Goal: Transaction & Acquisition: Purchase product/service

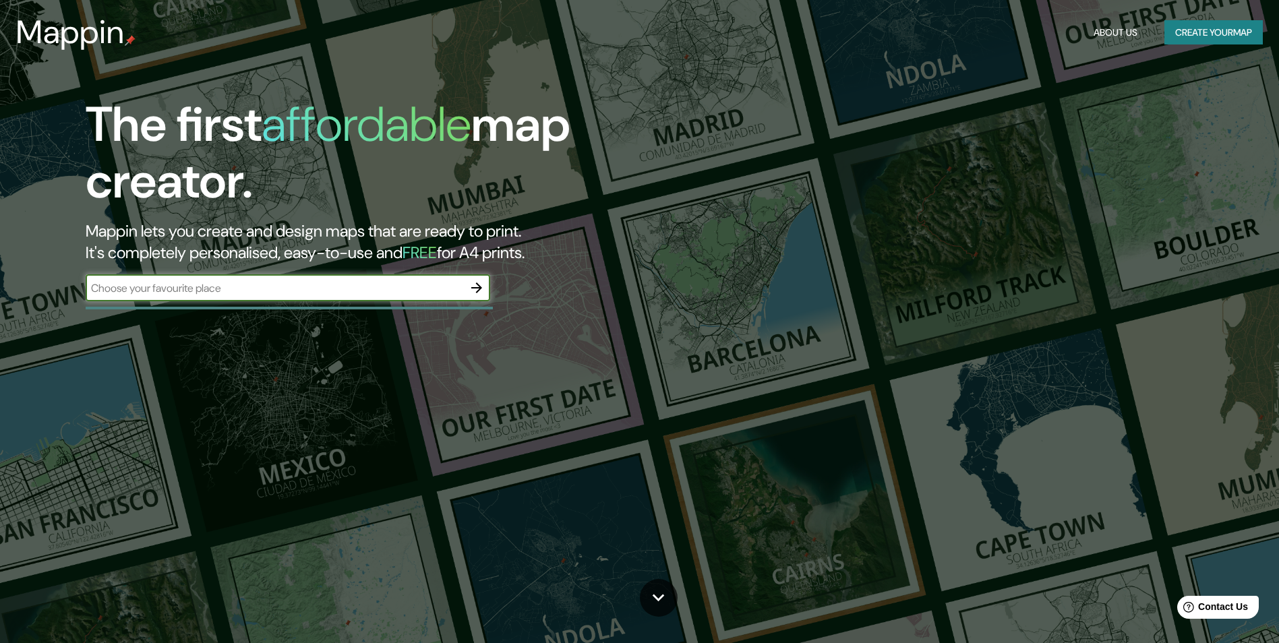
click at [1215, 32] on button "Create your map" at bounding box center [1213, 32] width 98 height 25
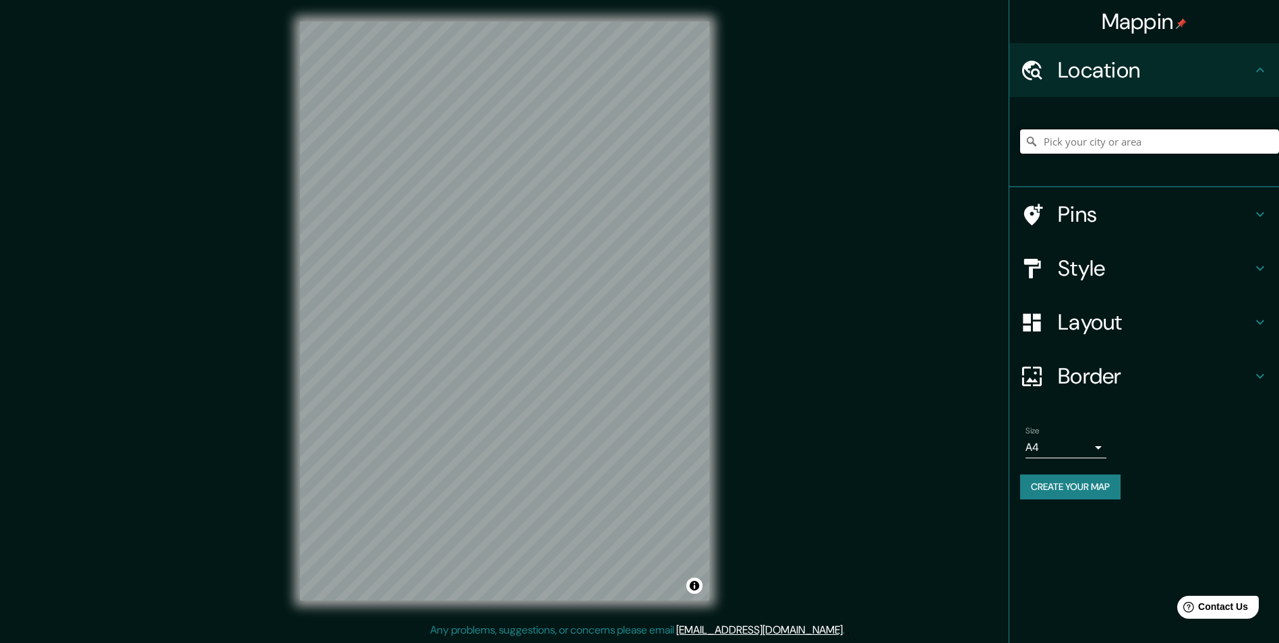
click at [1122, 148] on input "Pick your city or area" at bounding box center [1149, 141] width 259 height 24
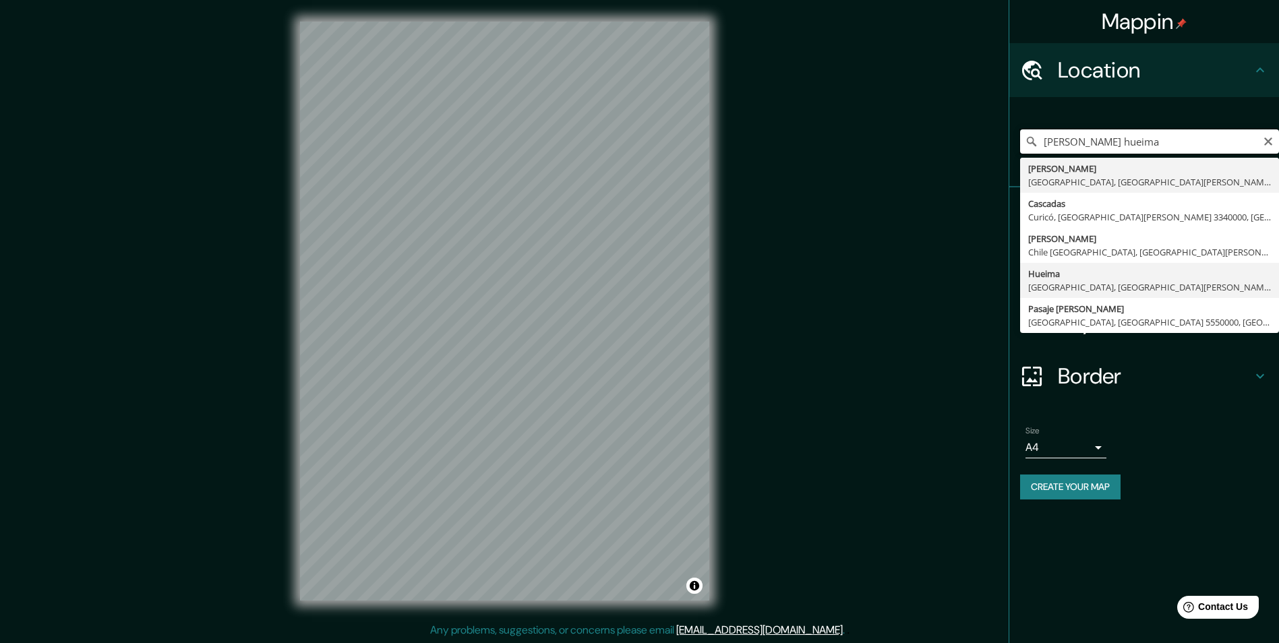
scroll to position [1, 0]
type input "Hueima, [GEOGRAPHIC_DATA], [GEOGRAPHIC_DATA][PERSON_NAME] 5160000, [GEOGRAPHIC_…"
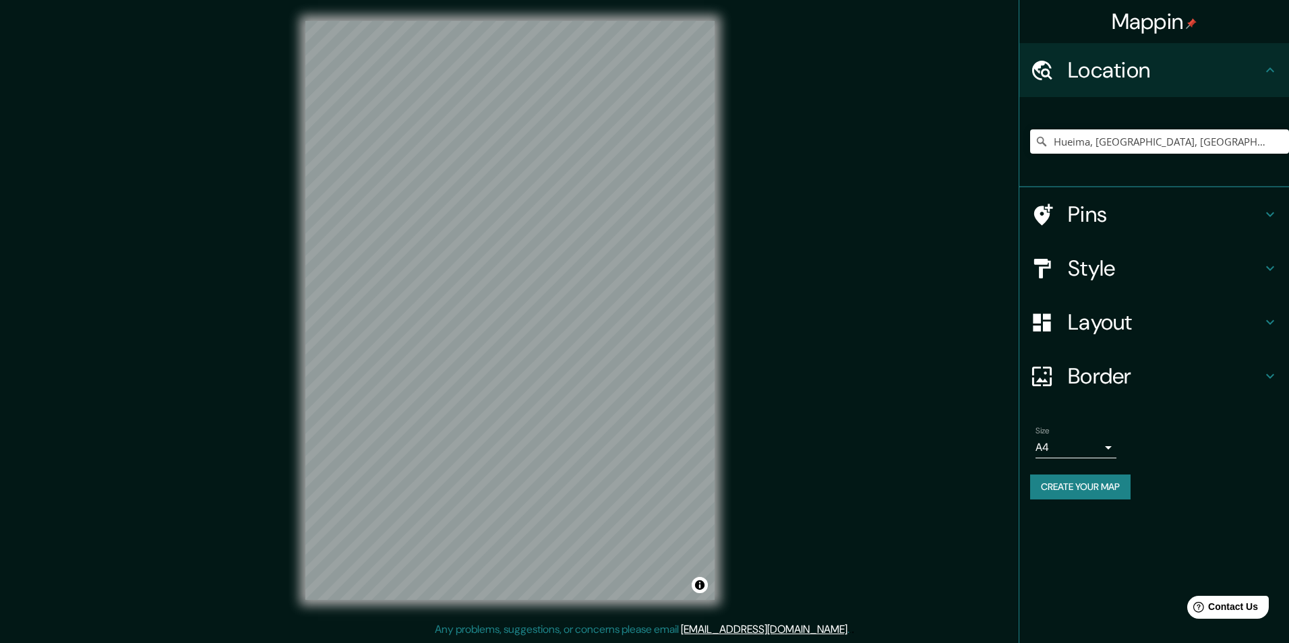
click at [1082, 444] on body "Mappin Location [GEOGRAPHIC_DATA], [GEOGRAPHIC_DATA], [GEOGRAPHIC_DATA][PERSON_…" at bounding box center [644, 320] width 1289 height 643
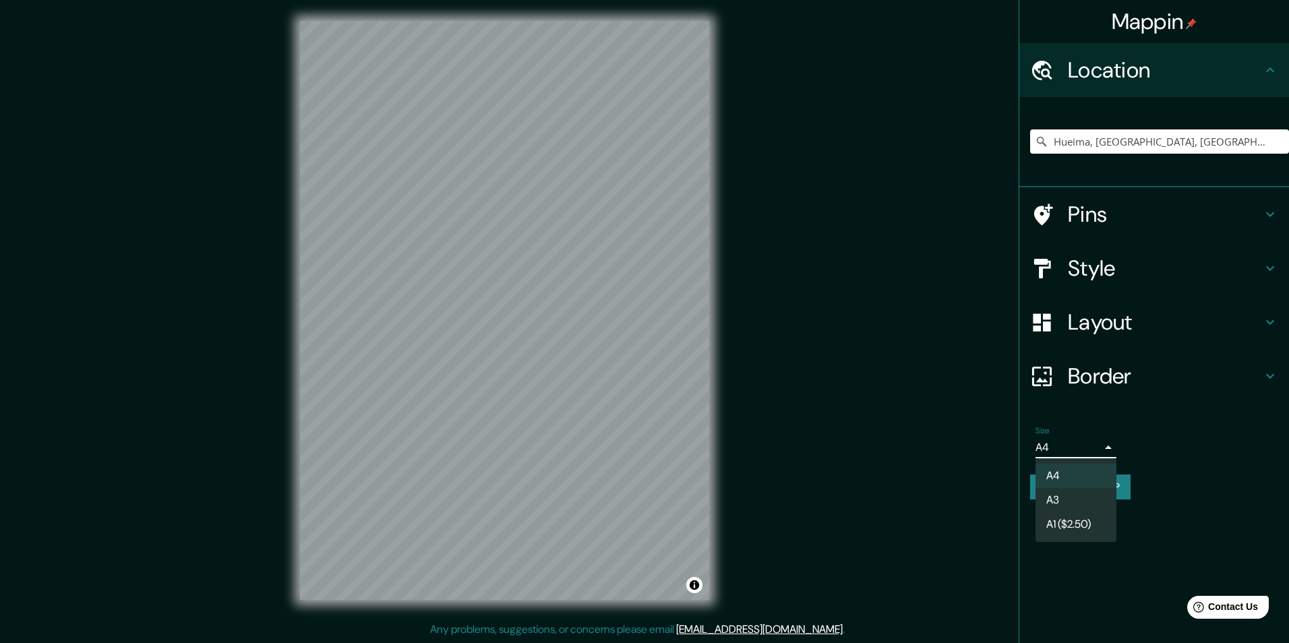
click at [1166, 444] on div at bounding box center [644, 321] width 1289 height 643
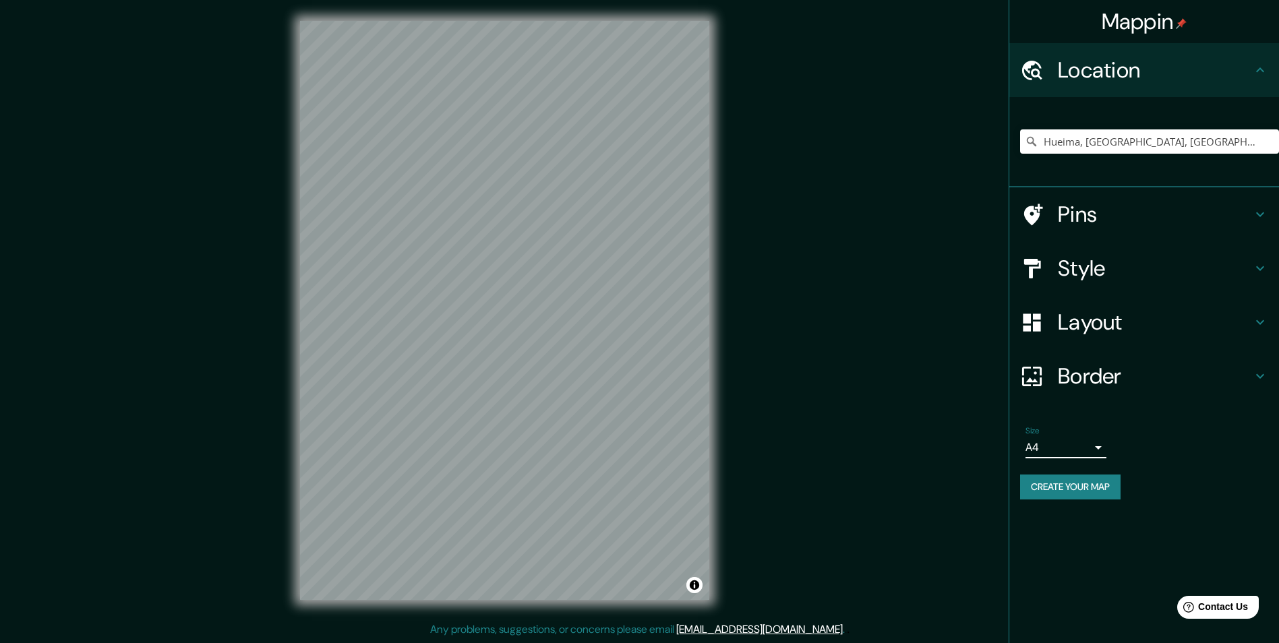
click at [1082, 450] on body "Mappin Location [GEOGRAPHIC_DATA], [GEOGRAPHIC_DATA], [GEOGRAPHIC_DATA][PERSON_…" at bounding box center [639, 320] width 1279 height 643
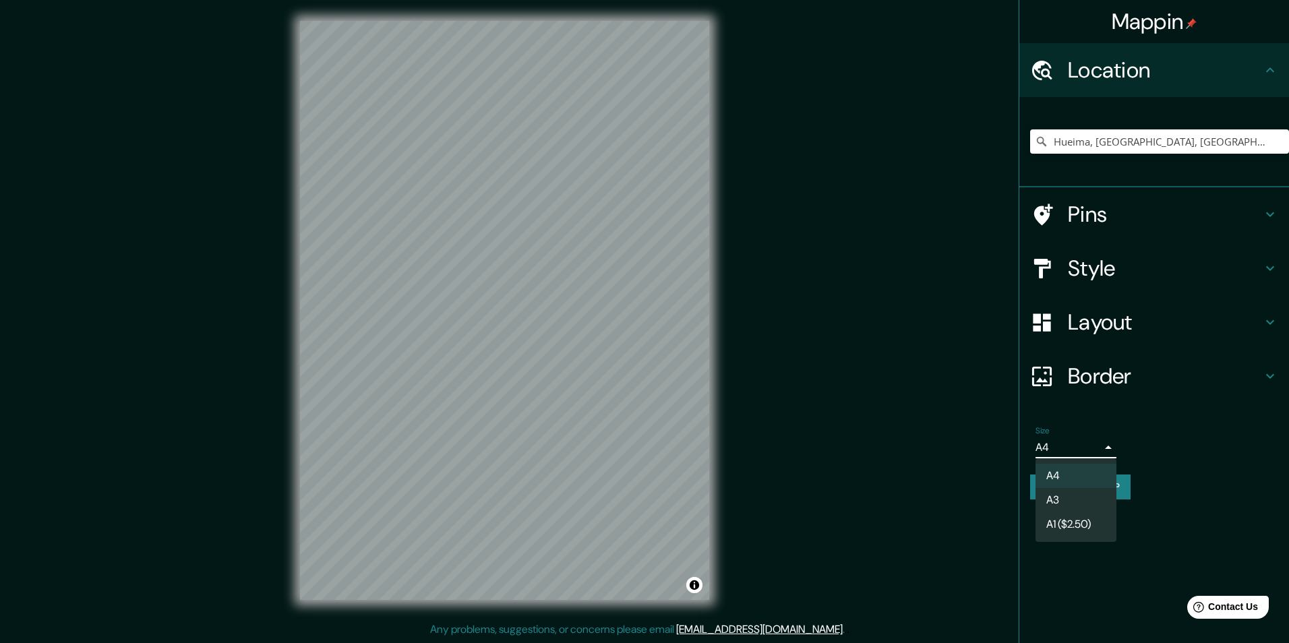
click at [1081, 507] on li "A3" at bounding box center [1075, 500] width 81 height 24
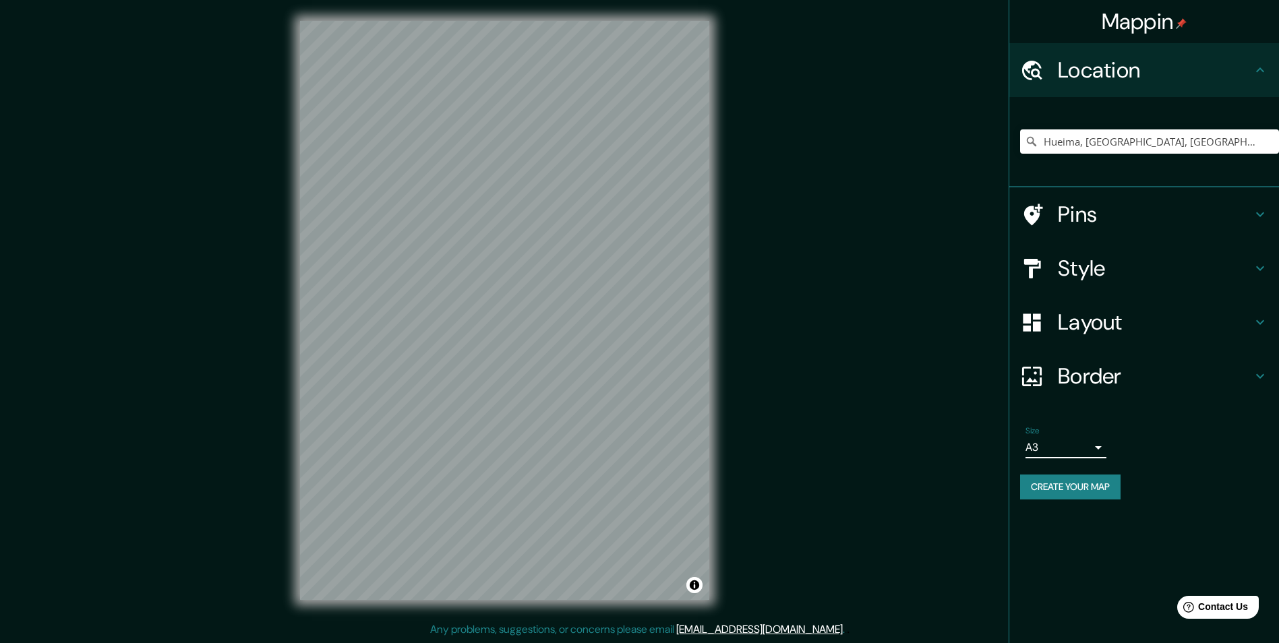
click at [1082, 450] on body "Mappin Location [GEOGRAPHIC_DATA], [GEOGRAPHIC_DATA], [GEOGRAPHIC_DATA][PERSON_…" at bounding box center [639, 320] width 1279 height 643
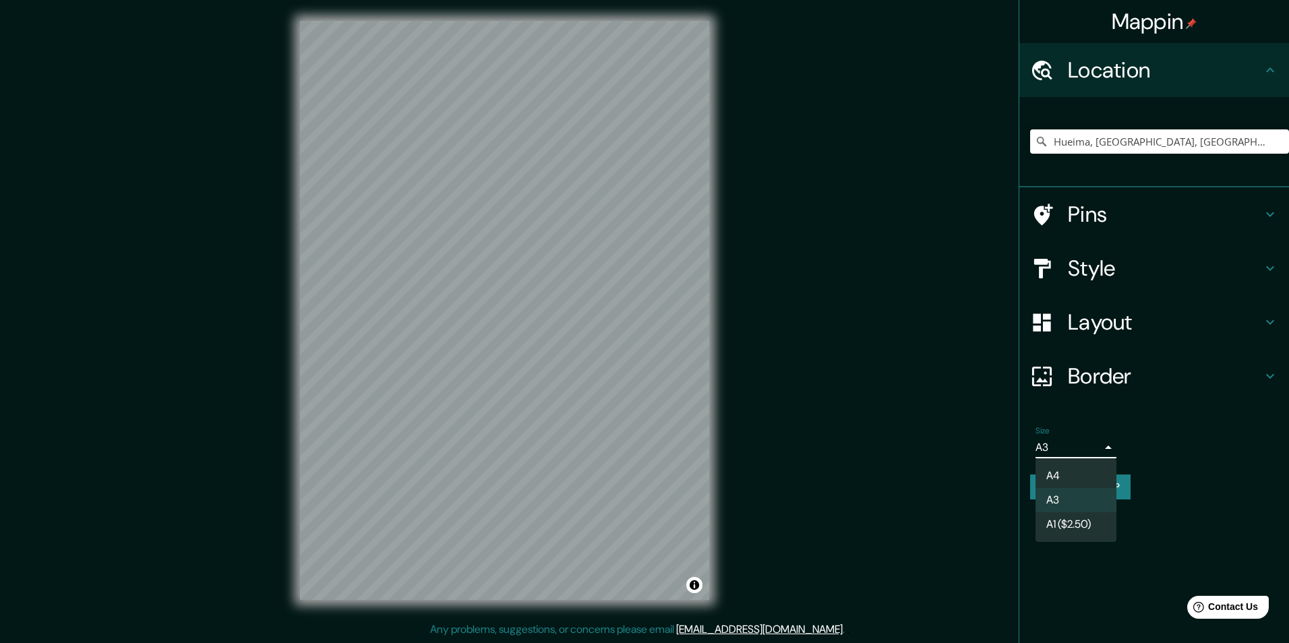
click at [1076, 474] on li "A4" at bounding box center [1075, 476] width 81 height 24
type input "single"
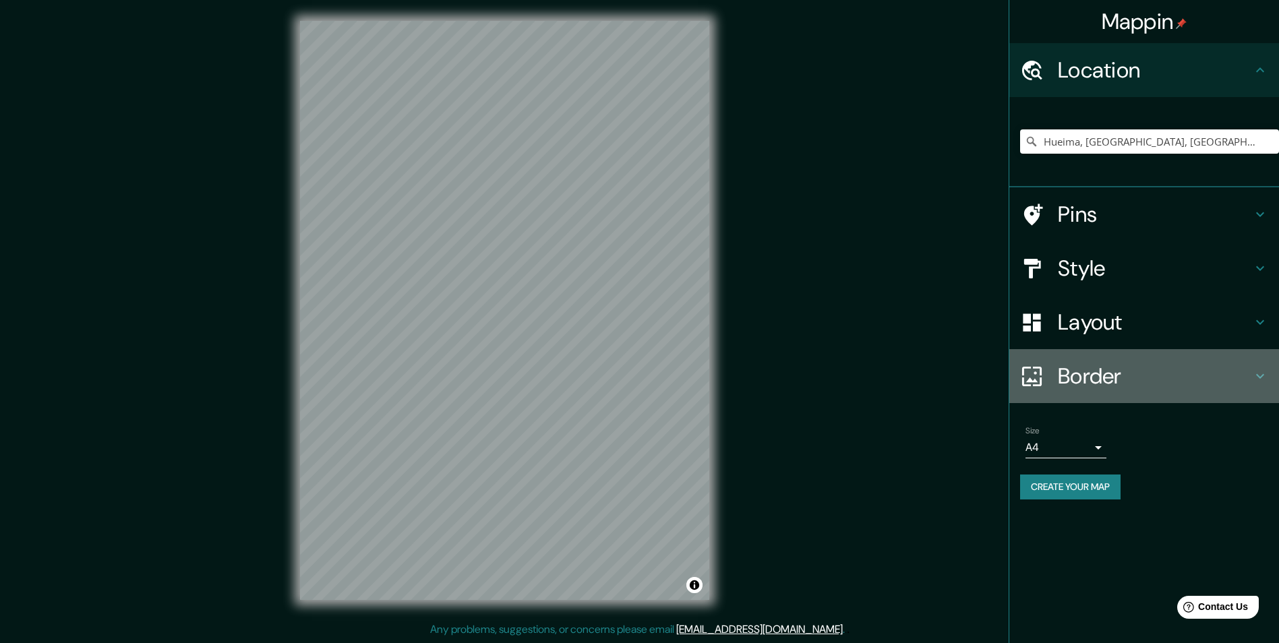
click at [1248, 380] on h4 "Border" at bounding box center [1154, 376] width 194 height 27
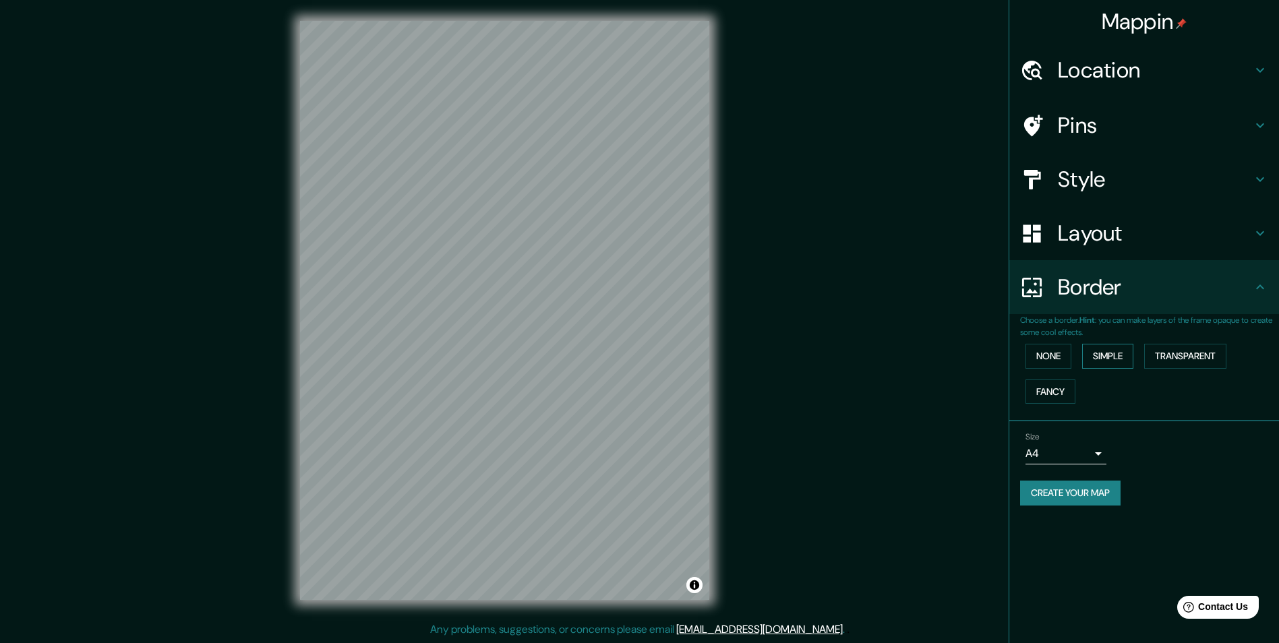
click at [1096, 357] on button "Simple" at bounding box center [1107, 356] width 51 height 25
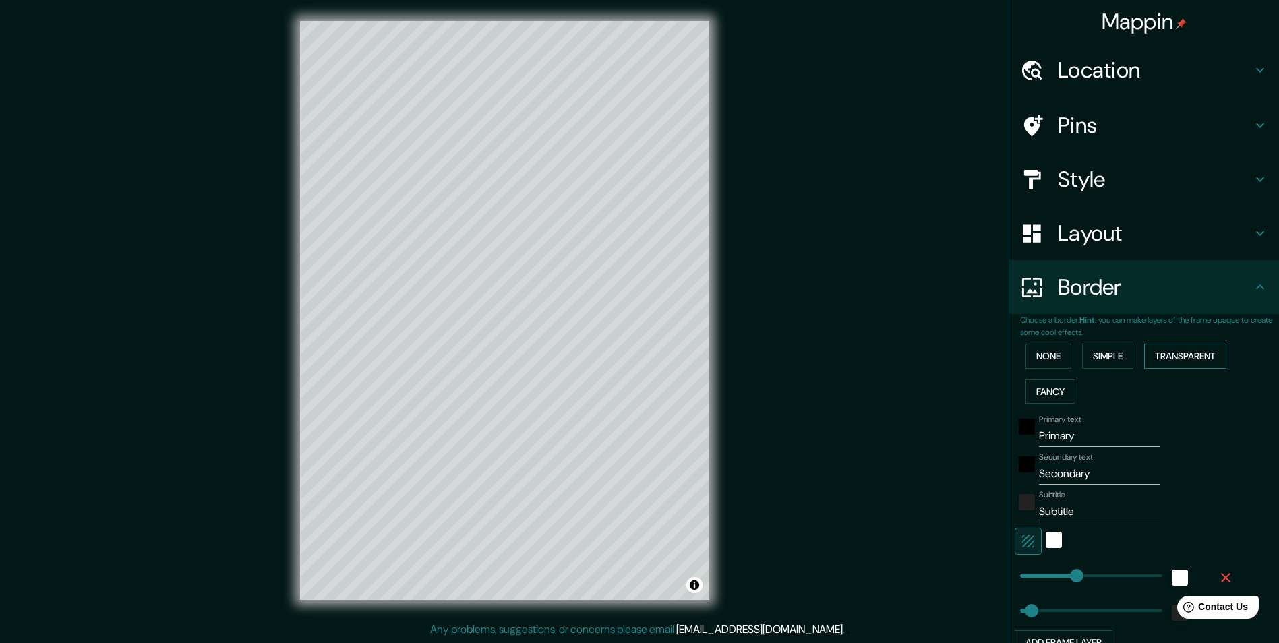
click at [1183, 357] on button "Transparent" at bounding box center [1185, 356] width 82 height 25
click at [1055, 389] on button "Fancy" at bounding box center [1050, 391] width 50 height 25
click at [1034, 363] on button "None" at bounding box center [1048, 356] width 46 height 25
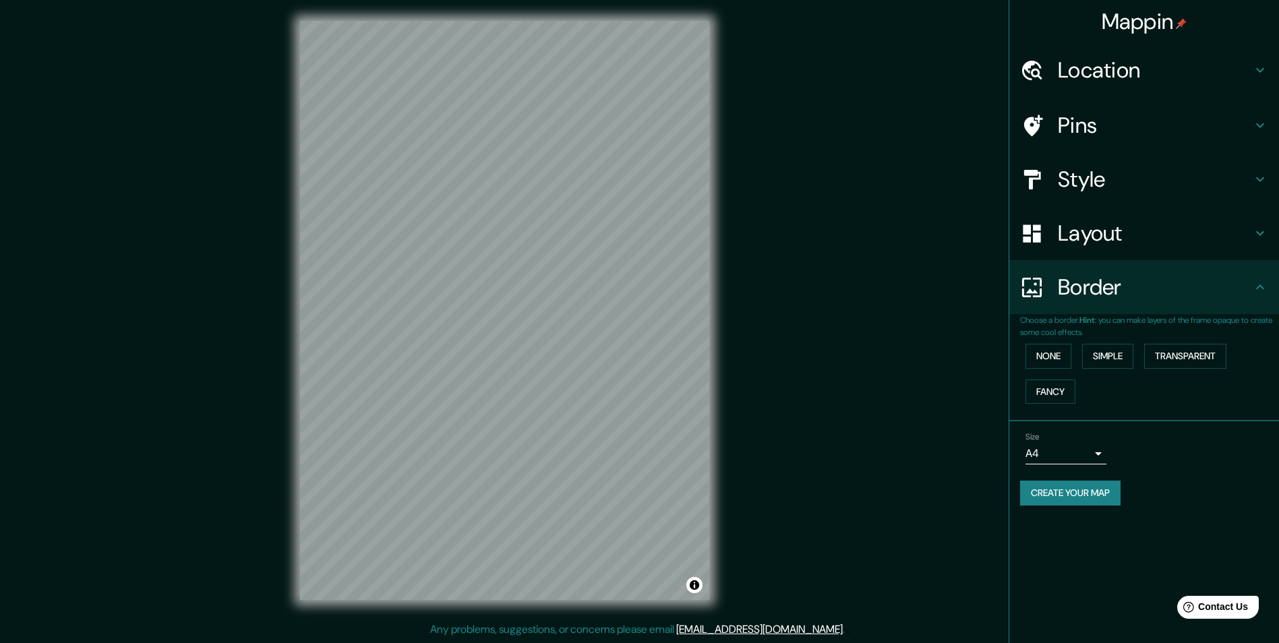
click at [1176, 239] on h4 "Layout" at bounding box center [1154, 233] width 194 height 27
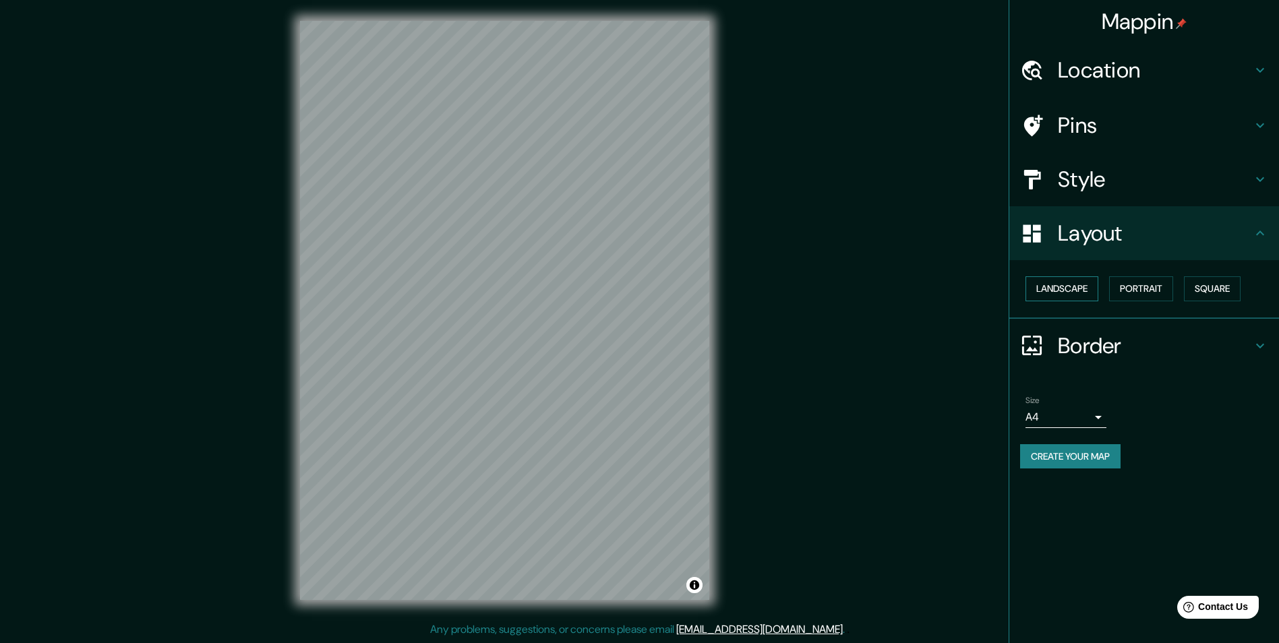
click at [1073, 297] on button "Landscape" at bounding box center [1061, 288] width 73 height 25
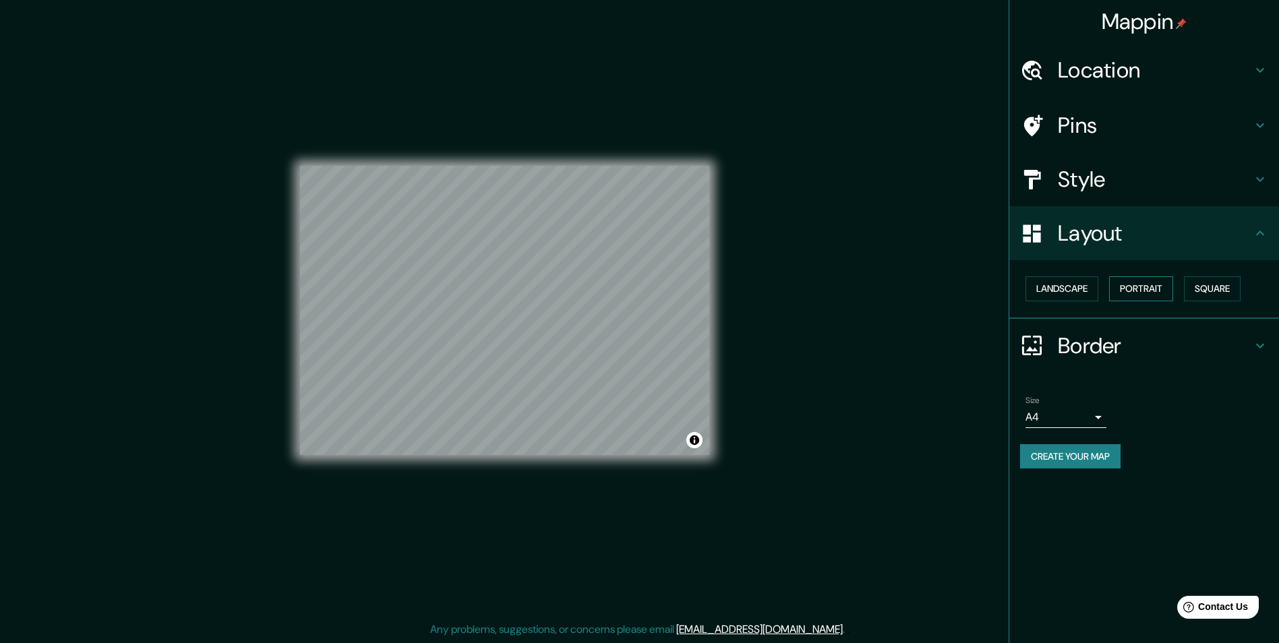
click at [1133, 288] on button "Portrait" at bounding box center [1141, 288] width 64 height 25
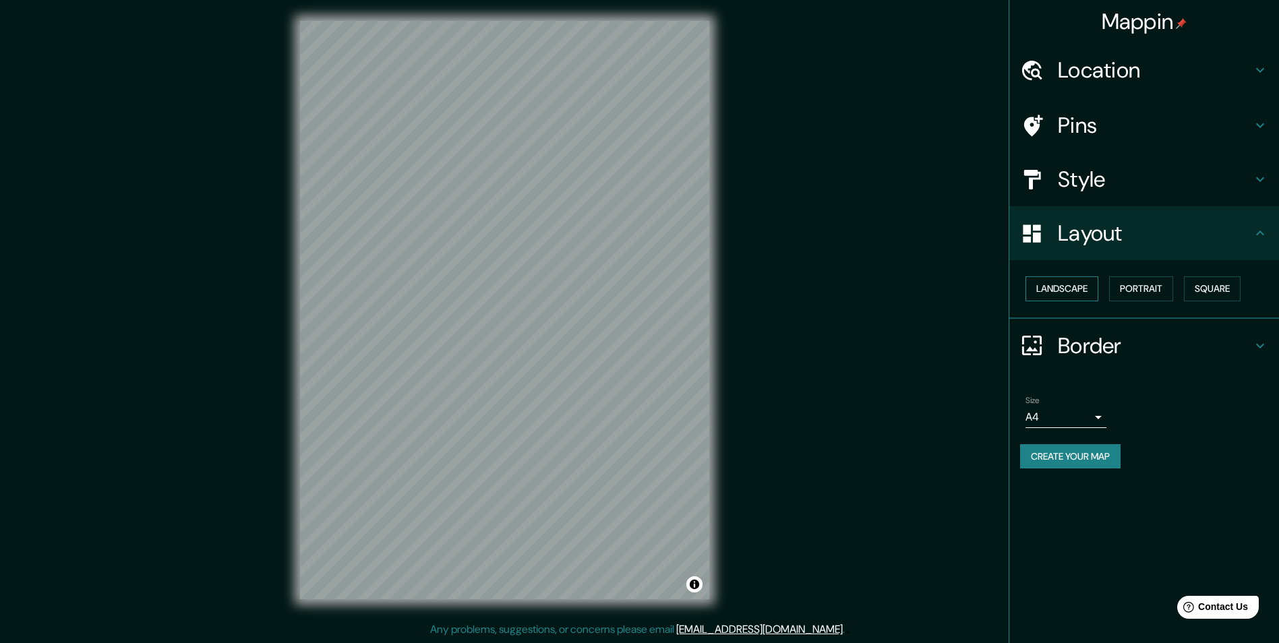
click at [1080, 295] on button "Landscape" at bounding box center [1061, 288] width 73 height 25
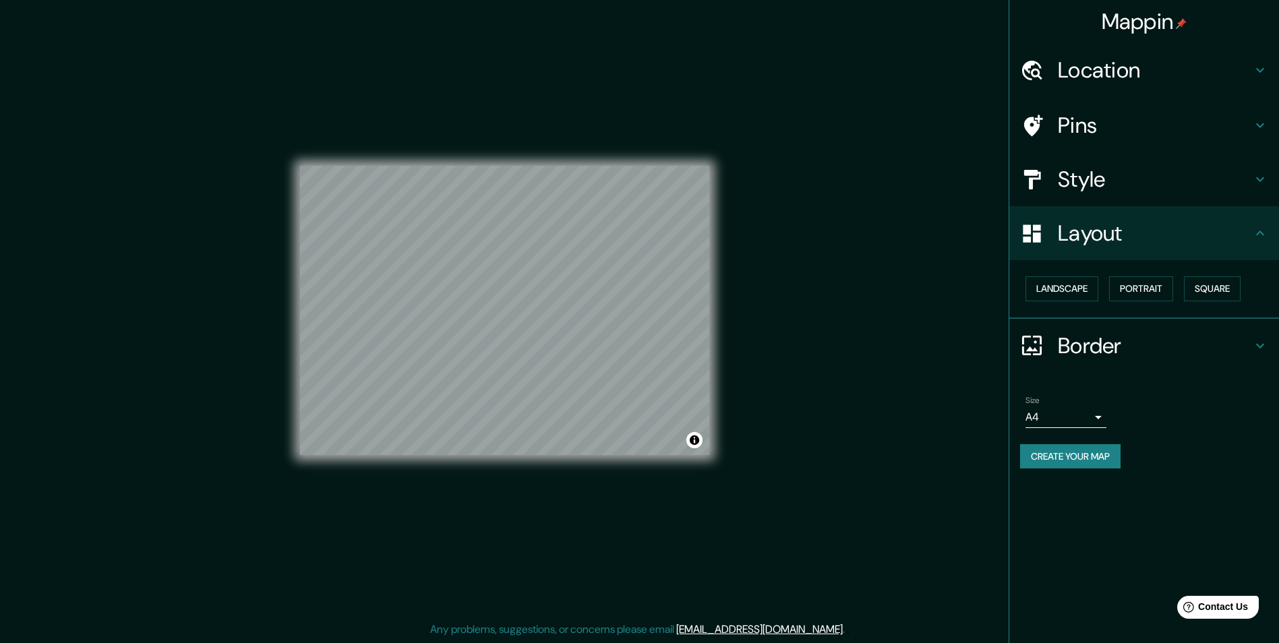
click at [1246, 307] on div "Landscape [GEOGRAPHIC_DATA]" at bounding box center [1144, 289] width 270 height 59
click at [1230, 292] on button "Square" at bounding box center [1211, 288] width 57 height 25
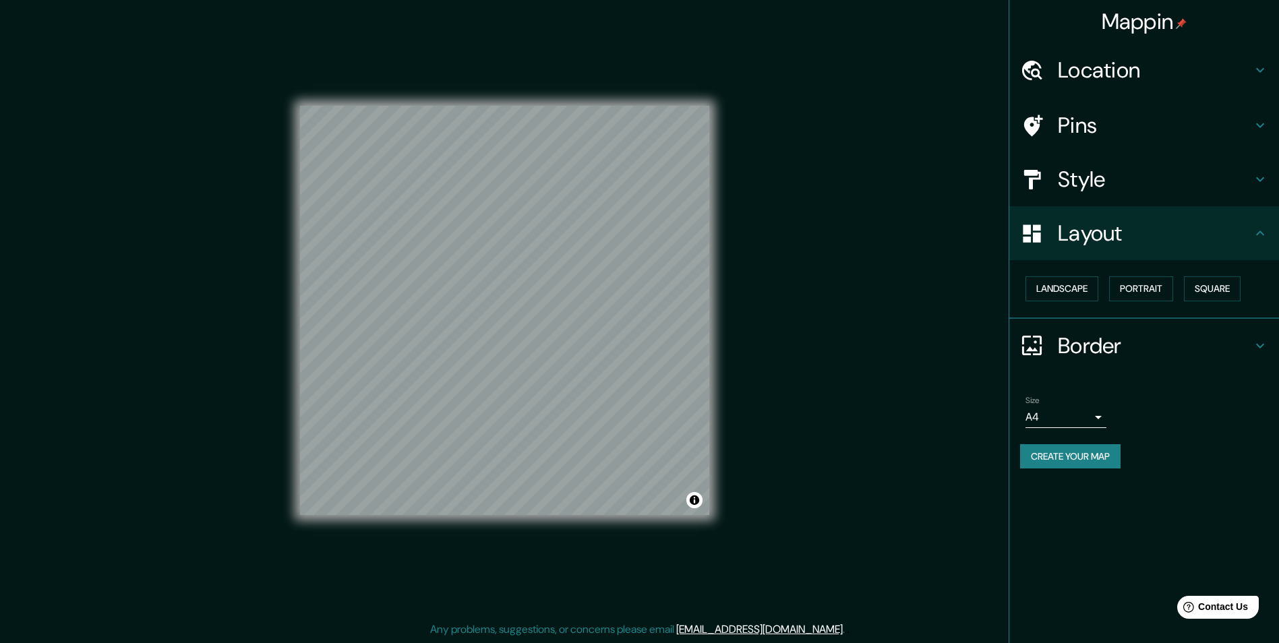
click at [1045, 274] on div "Landscape [GEOGRAPHIC_DATA]" at bounding box center [1149, 289] width 259 height 36
click at [1055, 288] on button "Landscape" at bounding box center [1061, 288] width 73 height 25
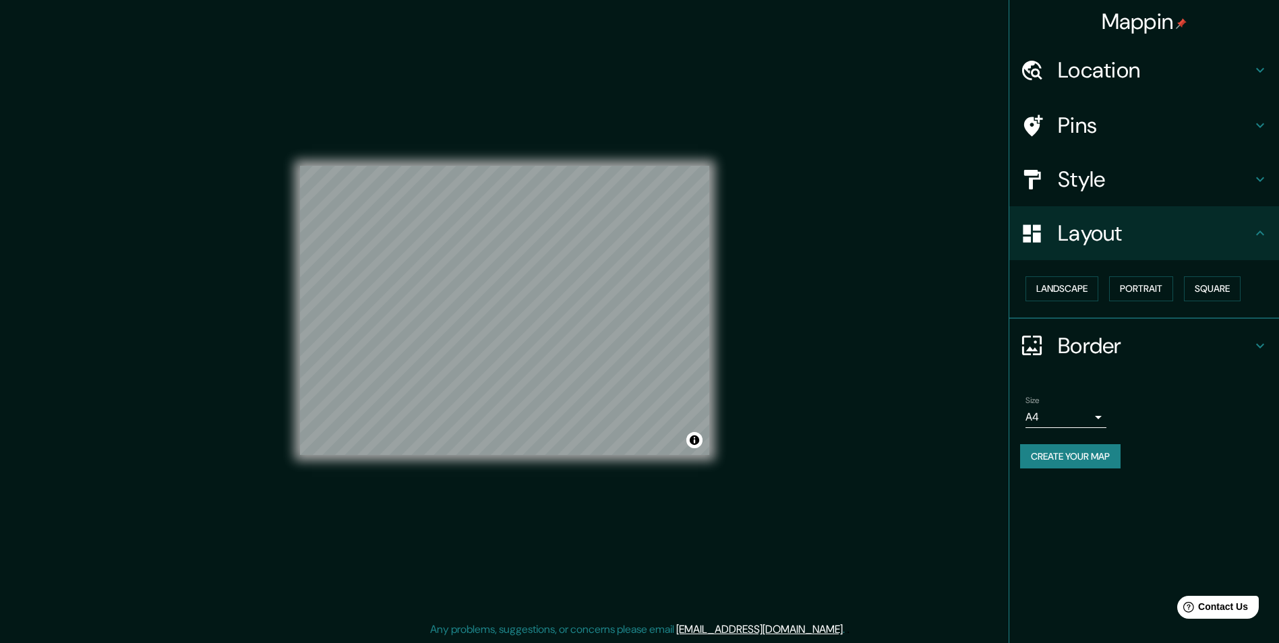
click at [1133, 275] on div "Landscape [GEOGRAPHIC_DATA]" at bounding box center [1149, 289] width 259 height 36
click at [1135, 290] on button "Portrait" at bounding box center [1141, 288] width 64 height 25
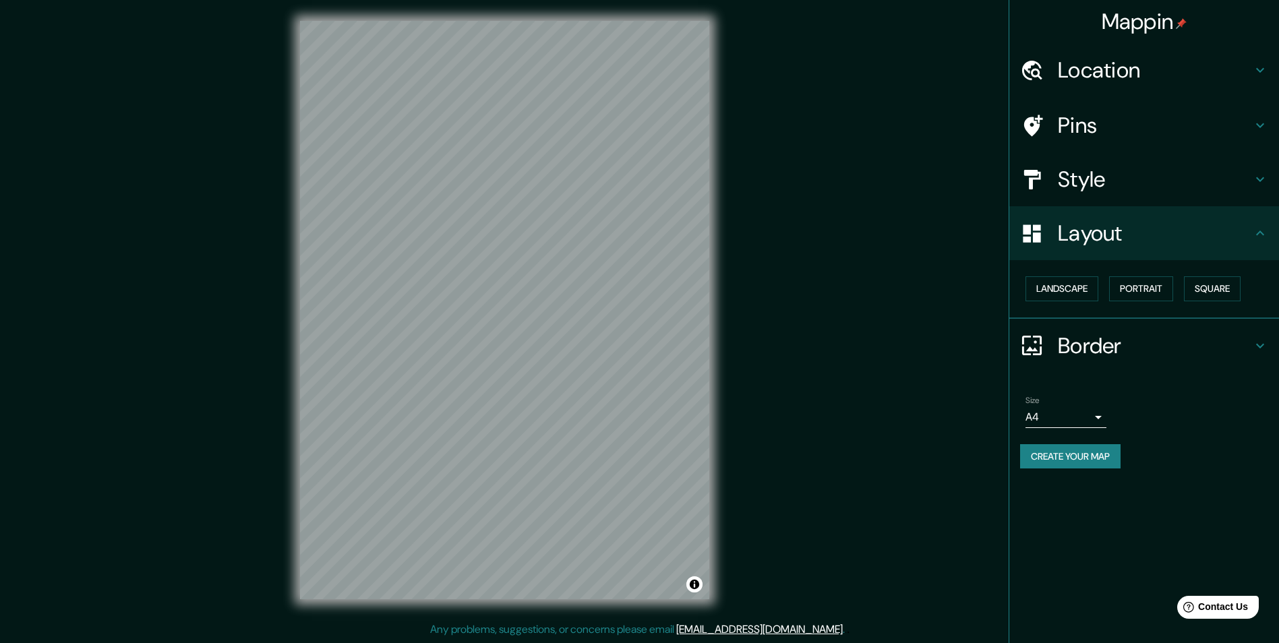
click at [1158, 198] on div "Style" at bounding box center [1144, 179] width 270 height 54
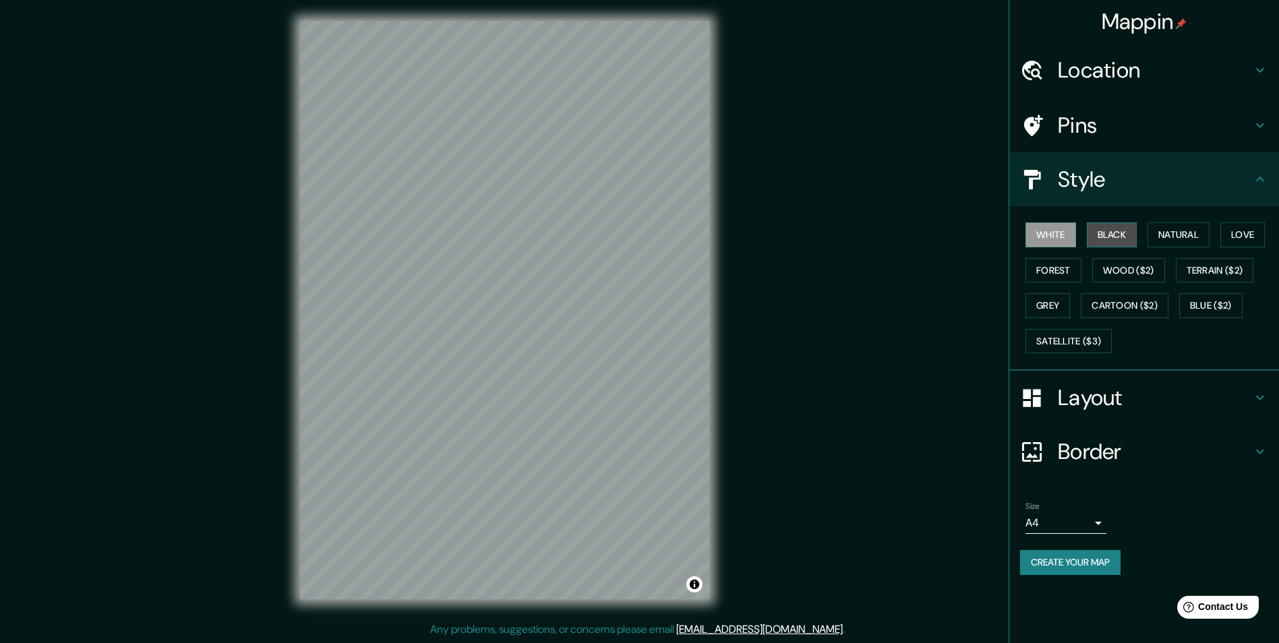
click at [1121, 232] on button "Black" at bounding box center [1111, 234] width 51 height 25
click at [1177, 238] on button "Natural" at bounding box center [1178, 234] width 62 height 25
click at [1252, 236] on button "Love" at bounding box center [1242, 234] width 44 height 25
click at [1058, 273] on button "Forest" at bounding box center [1053, 270] width 56 height 25
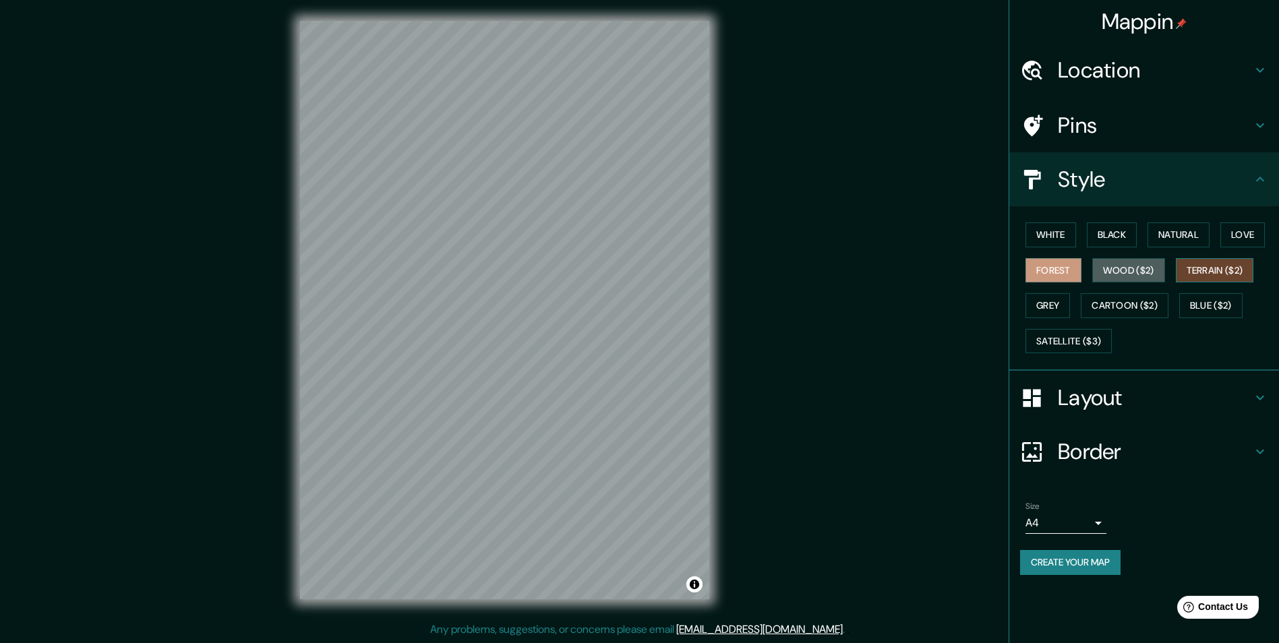
drag, startPoint x: 1140, startPoint y: 265, endPoint x: 1220, endPoint y: 277, distance: 81.1
click at [1140, 265] on button "Wood ($2)" at bounding box center [1128, 270] width 73 height 25
click at [1235, 269] on button "Terrain ($2)" at bounding box center [1214, 270] width 78 height 25
click at [1218, 317] on button "Blue ($2)" at bounding box center [1210, 305] width 63 height 25
click at [1229, 272] on button "Terrain ($2)" at bounding box center [1214, 270] width 78 height 25
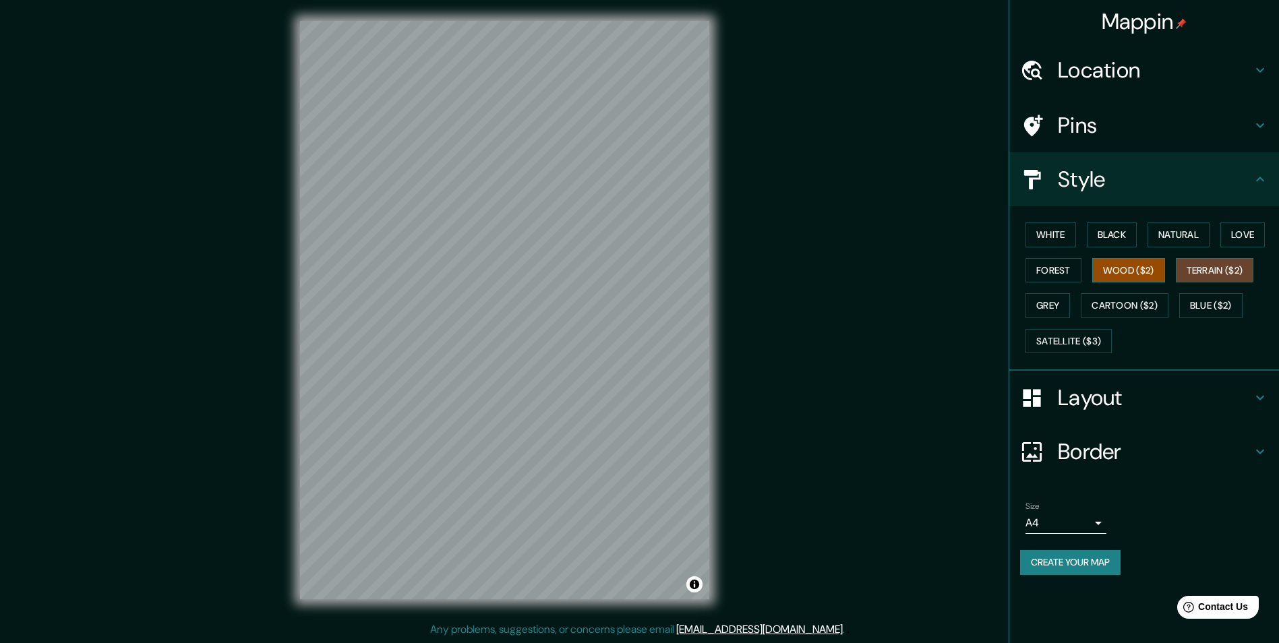
click at [1163, 266] on button "Wood ($2)" at bounding box center [1128, 270] width 73 height 25
click at [1058, 302] on button "Grey" at bounding box center [1047, 305] width 44 height 25
click at [1137, 308] on button "Cartoon ($2)" at bounding box center [1124, 305] width 88 height 25
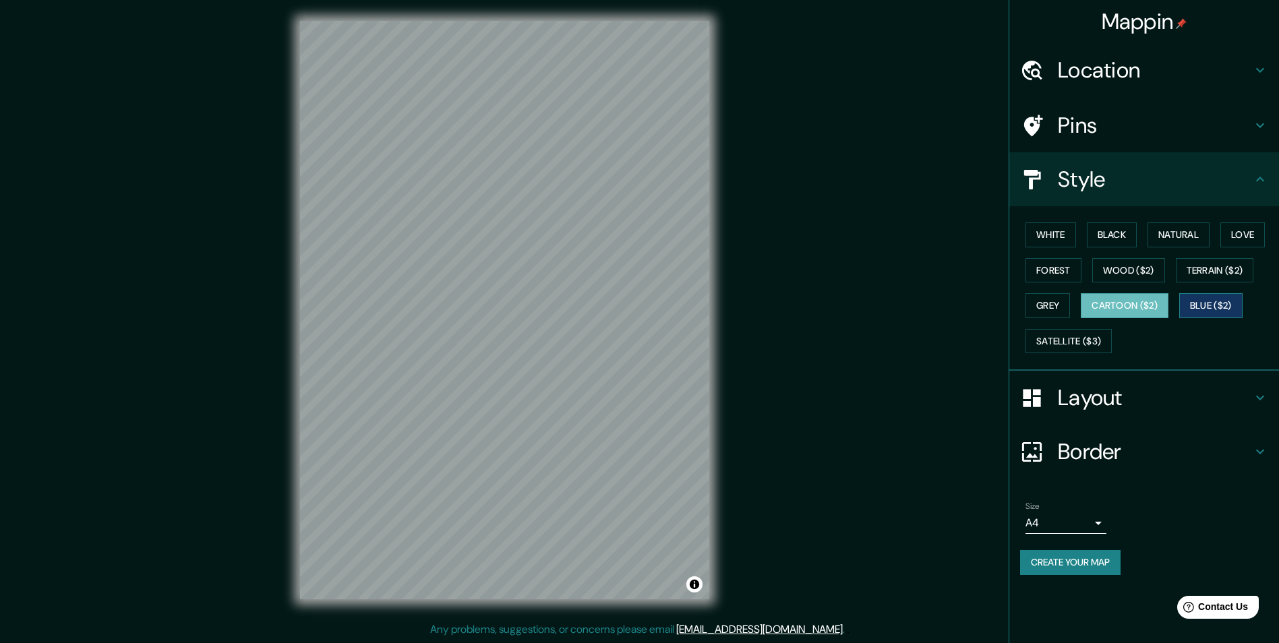
click at [1211, 305] on button "Blue ($2)" at bounding box center [1210, 305] width 63 height 25
click at [1095, 341] on button "Satellite ($3)" at bounding box center [1068, 341] width 86 height 25
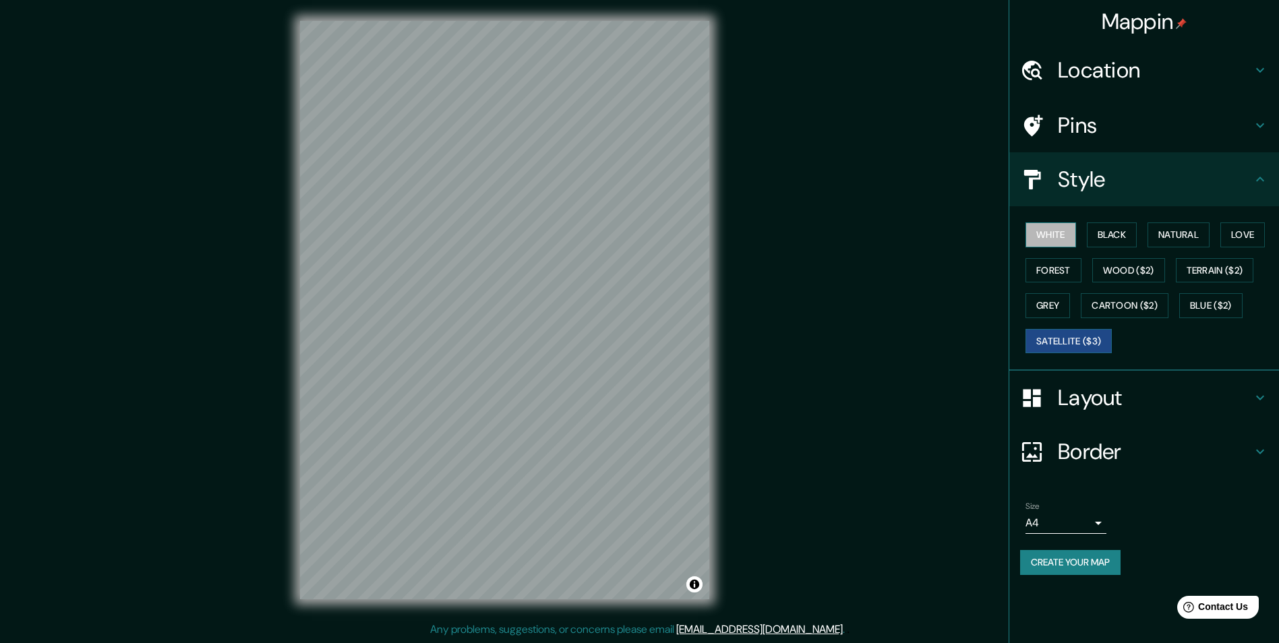
click at [1069, 225] on button "White" at bounding box center [1050, 234] width 51 height 25
click at [1114, 239] on button "Black" at bounding box center [1111, 234] width 51 height 25
click at [1054, 268] on button "Forest" at bounding box center [1053, 270] width 56 height 25
click at [1183, 228] on button "Natural" at bounding box center [1178, 234] width 62 height 25
click at [1255, 235] on button "Love" at bounding box center [1242, 234] width 44 height 25
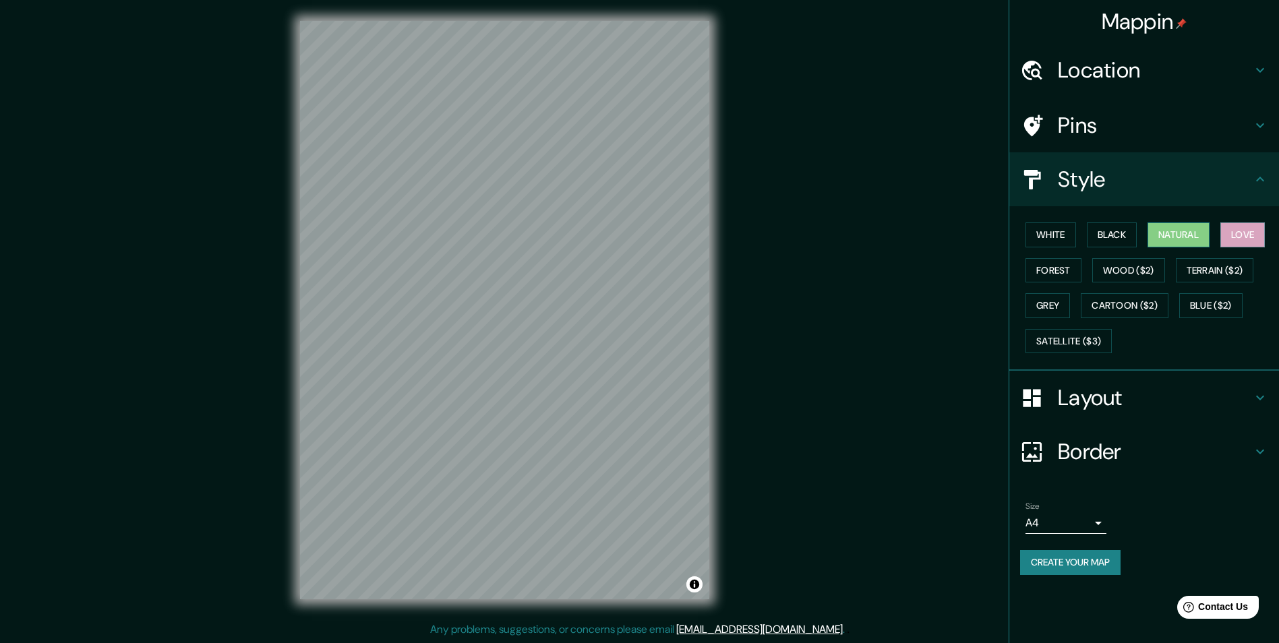
click at [1194, 237] on button "Natural" at bounding box center [1178, 234] width 62 height 25
click at [1134, 275] on button "Wood ($2)" at bounding box center [1128, 270] width 73 height 25
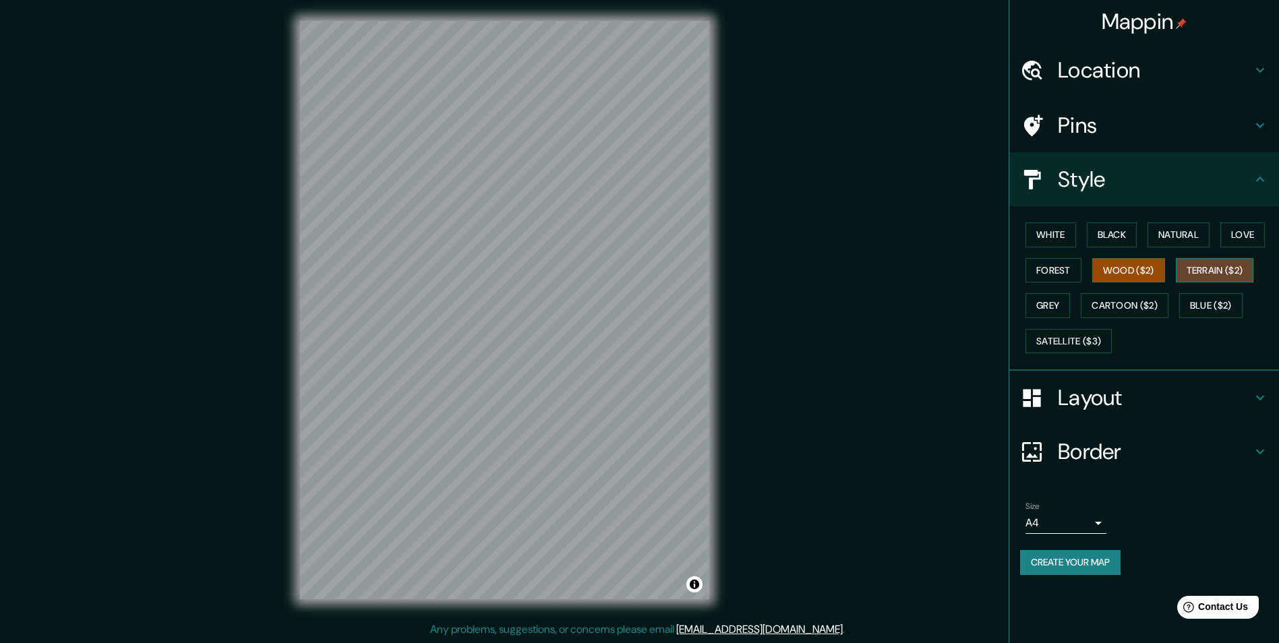
click at [1206, 272] on button "Terrain ($2)" at bounding box center [1214, 270] width 78 height 25
click at [1032, 277] on button "Forest" at bounding box center [1053, 270] width 56 height 25
click at [1181, 138] on h4 "Pins" at bounding box center [1154, 125] width 194 height 27
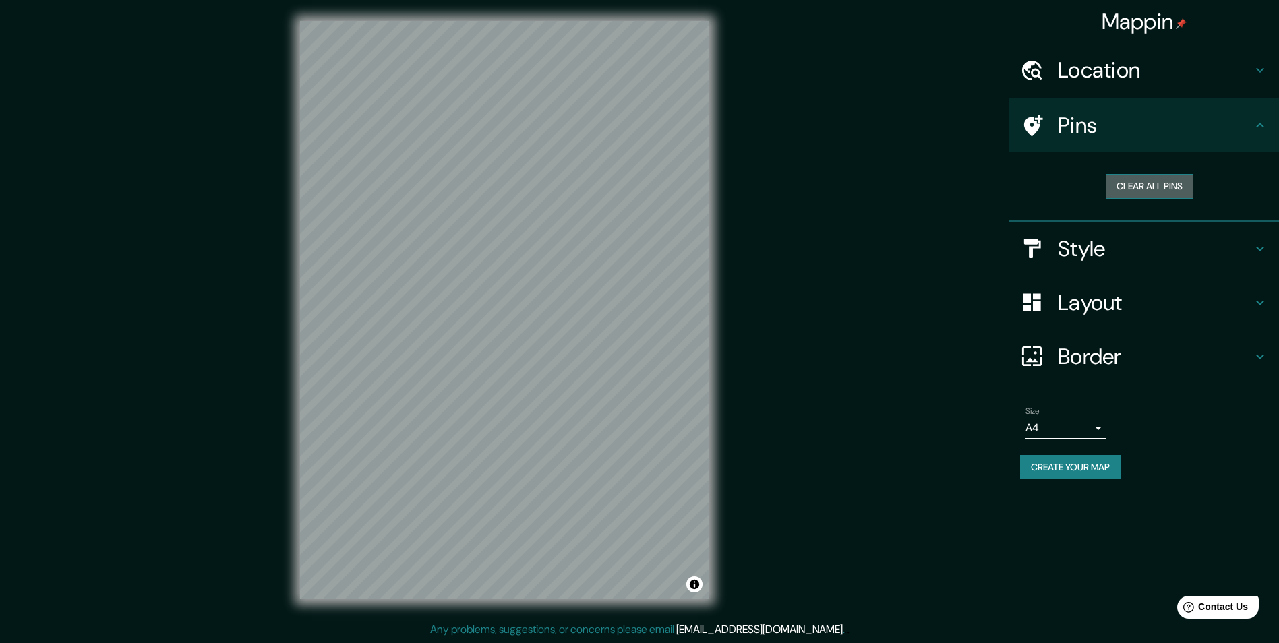
click at [1165, 183] on button "Clear all pins" at bounding box center [1149, 186] width 88 height 25
click at [497, 321] on div at bounding box center [498, 319] width 11 height 11
click at [493, 321] on div at bounding box center [494, 318] width 11 height 11
click at [1256, 81] on div "Location" at bounding box center [1144, 70] width 270 height 54
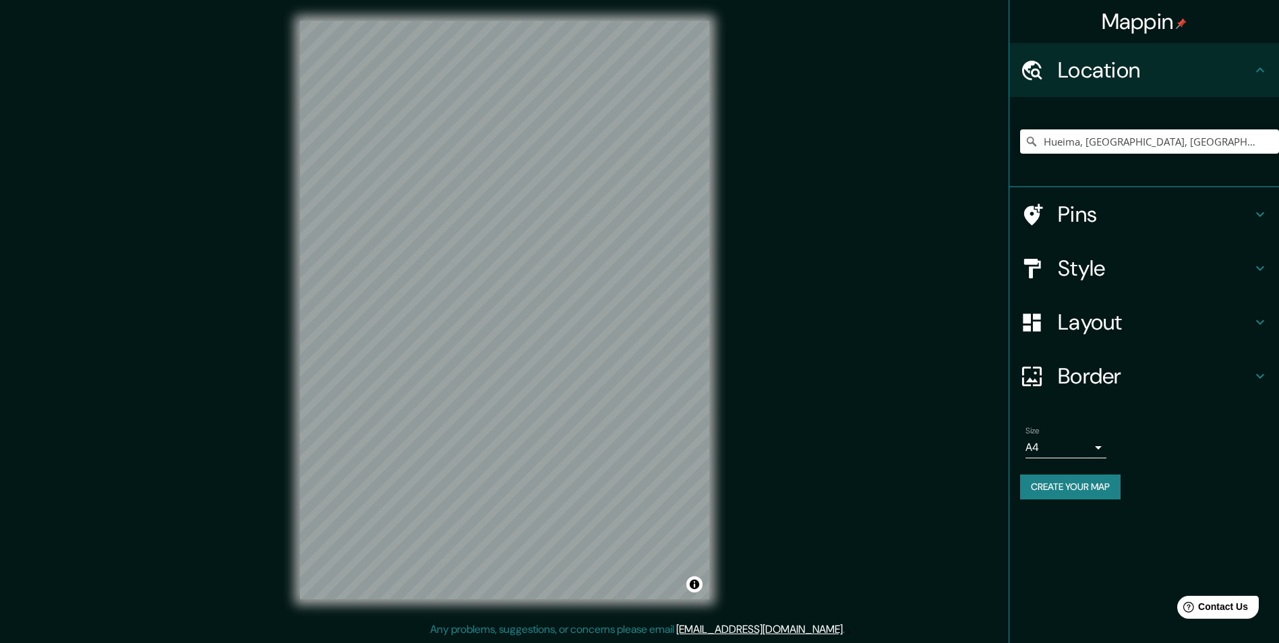
click at [1256, 75] on icon at bounding box center [1260, 70] width 16 height 16
click at [1174, 388] on h4 "Border" at bounding box center [1154, 376] width 194 height 27
